Goal: Check status: Check status

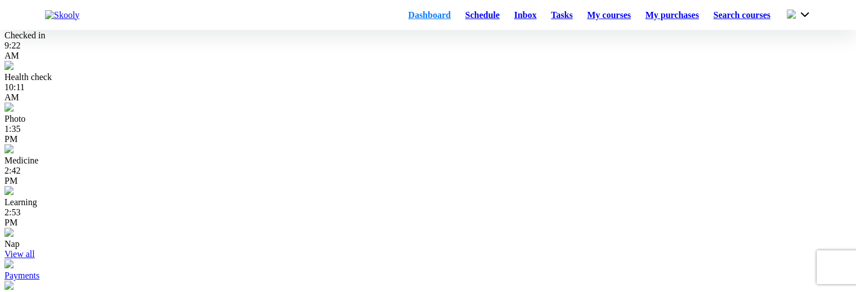
click at [465, 20] on link "Schedule" at bounding box center [482, 15] width 49 height 16
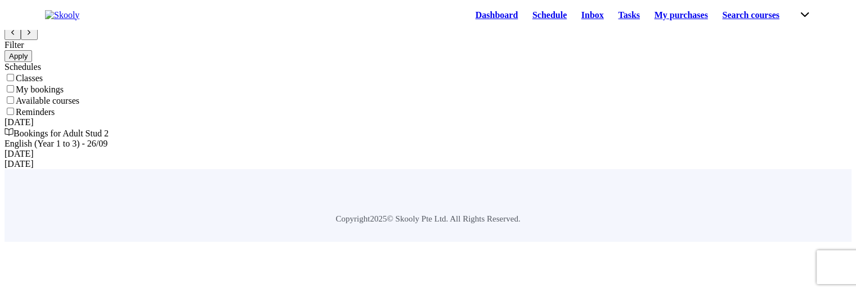
drag, startPoint x: 582, startPoint y: 271, endPoint x: 567, endPoint y: 196, distance: 75.7
click at [572, 87] on app-schedule "Dashboard Schedule Inbox Tasks My purchases Search courses My account Logout Co…" at bounding box center [428, 123] width 847 height 237
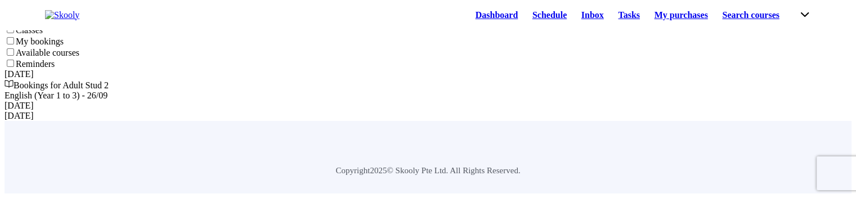
click at [468, 14] on link "Dashboard" at bounding box center [496, 15] width 57 height 16
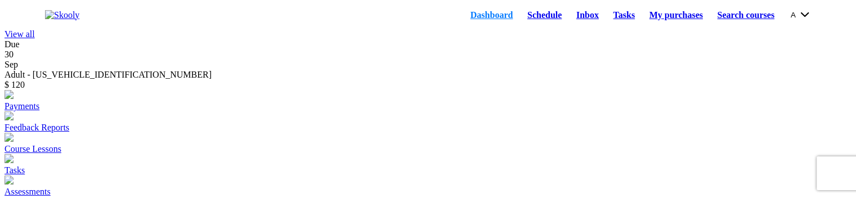
click at [520, 23] on link "Schedule" at bounding box center [544, 15] width 49 height 16
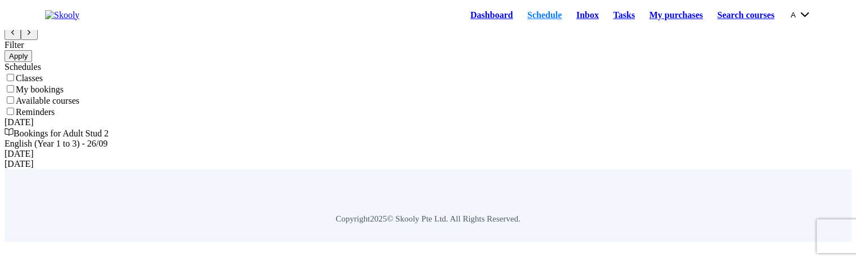
click at [463, 21] on link "Dashboard" at bounding box center [491, 15] width 57 height 16
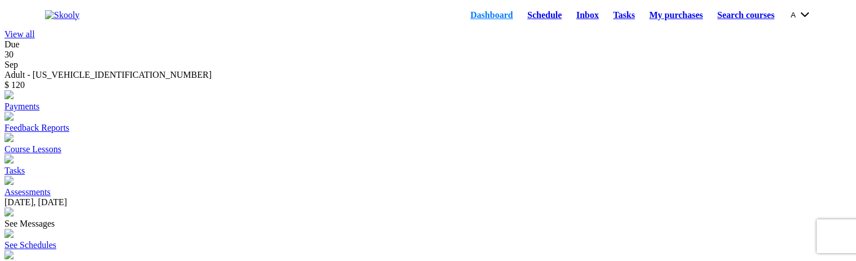
click at [520, 21] on link "Schedule" at bounding box center [544, 15] width 49 height 16
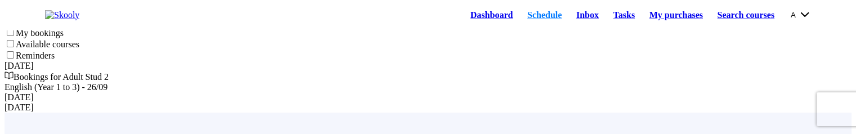
click at [469, 20] on link "Dashboard" at bounding box center [491, 15] width 57 height 16
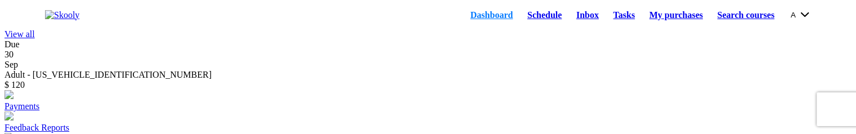
click at [531, 18] on link "Schedule" at bounding box center [544, 15] width 49 height 16
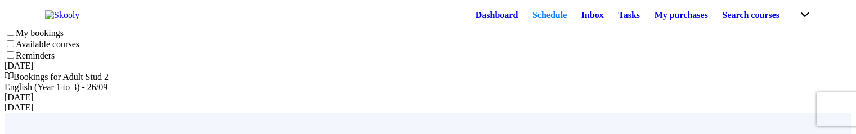
click at [468, 21] on link "Dashboard" at bounding box center [496, 15] width 57 height 16
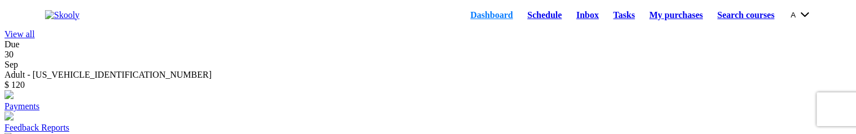
click at [526, 17] on link "Schedule" at bounding box center [544, 15] width 49 height 16
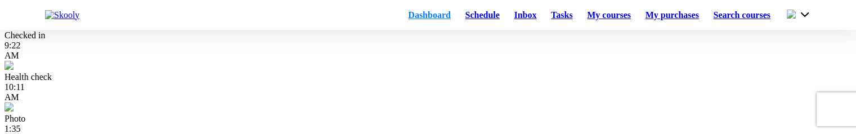
click at [464, 21] on link "Schedule" at bounding box center [482, 15] width 49 height 16
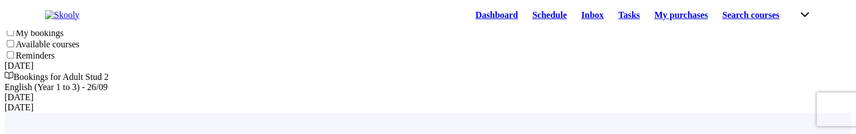
click at [476, 23] on link "Dashboard" at bounding box center [496, 15] width 57 height 16
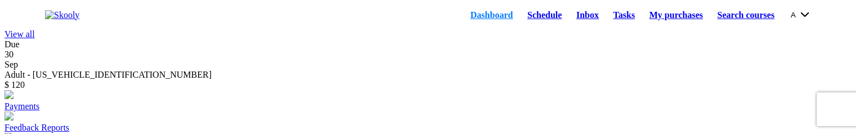
click at [525, 23] on link "Schedule" at bounding box center [544, 15] width 49 height 16
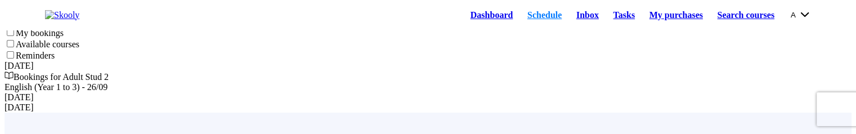
click at [471, 23] on link "Dashboard" at bounding box center [491, 15] width 57 height 16
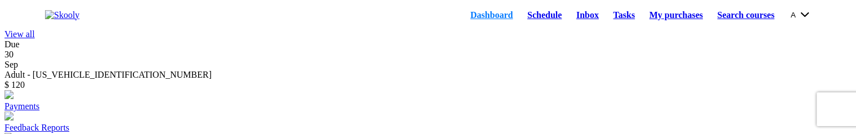
click at [520, 19] on link "Schedule" at bounding box center [544, 15] width 49 height 16
